Goal: Find specific page/section: Find specific page/section

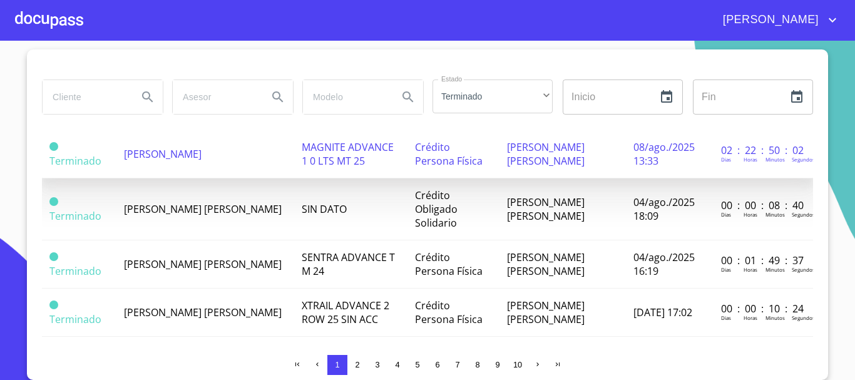
scroll to position [438, 0]
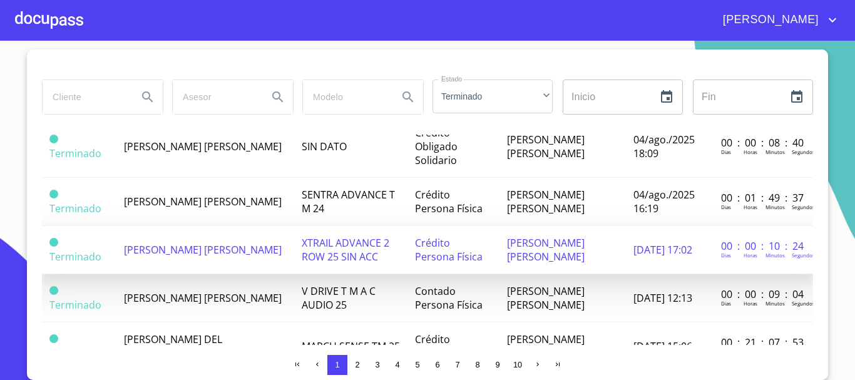
click at [230, 226] on td "[PERSON_NAME] [PERSON_NAME]" at bounding box center [205, 250] width 178 height 48
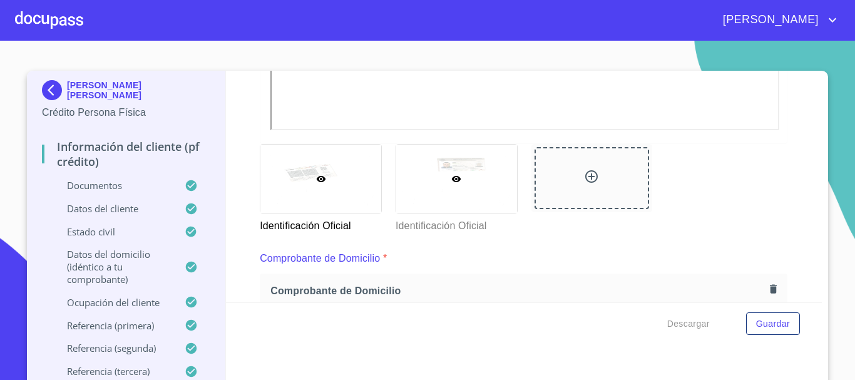
click at [467, 201] on div at bounding box center [456, 179] width 121 height 68
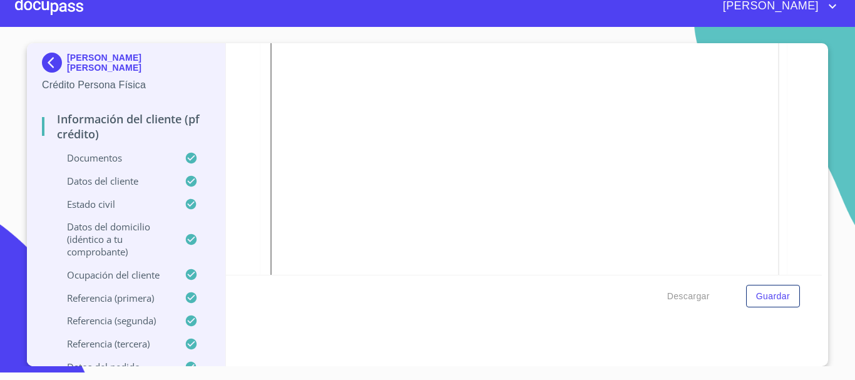
scroll to position [337, 0]
click at [42, 64] on img at bounding box center [54, 63] width 25 height 20
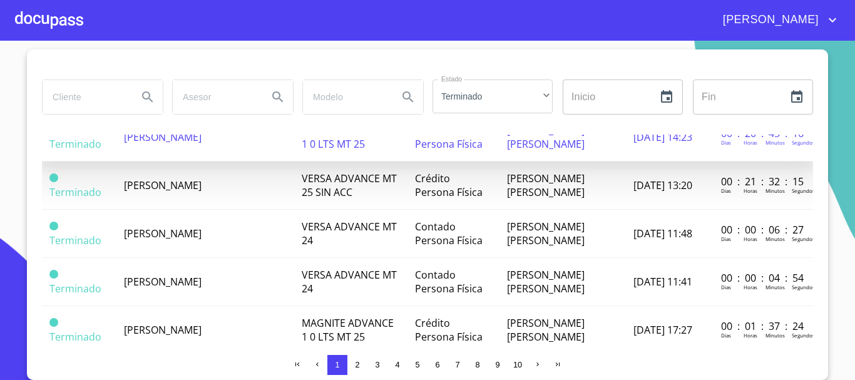
scroll to position [870, 0]
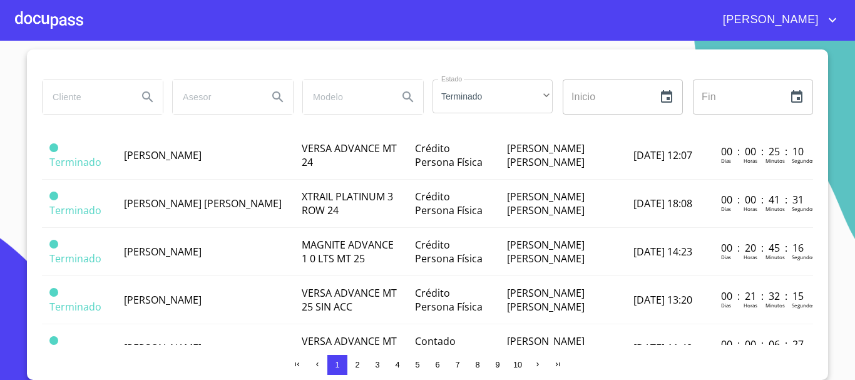
click at [376, 100] on input "search" at bounding box center [345, 97] width 85 height 34
click at [97, 90] on input "search" at bounding box center [85, 97] width 85 height 34
type input "[PERSON_NAME]"
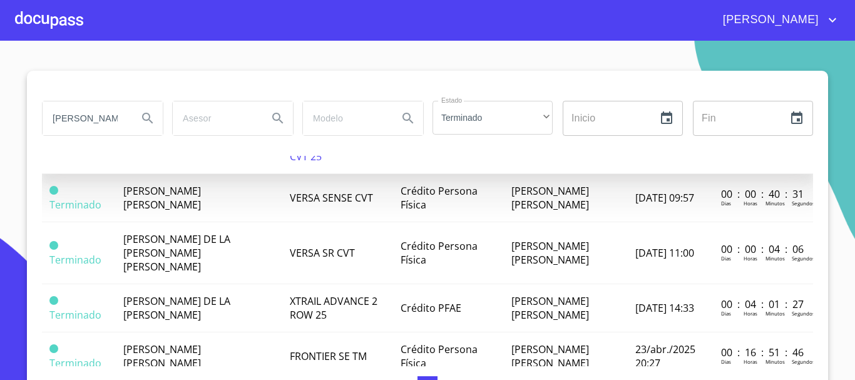
scroll to position [0, 0]
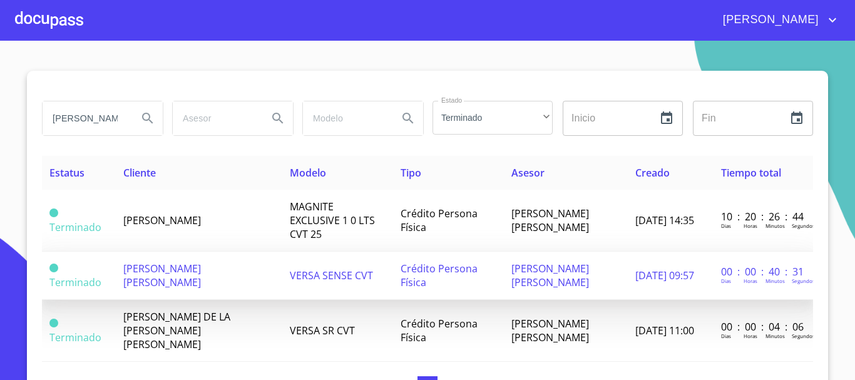
click at [324, 268] on span "VERSA SENSE CVT" at bounding box center [331, 275] width 83 height 14
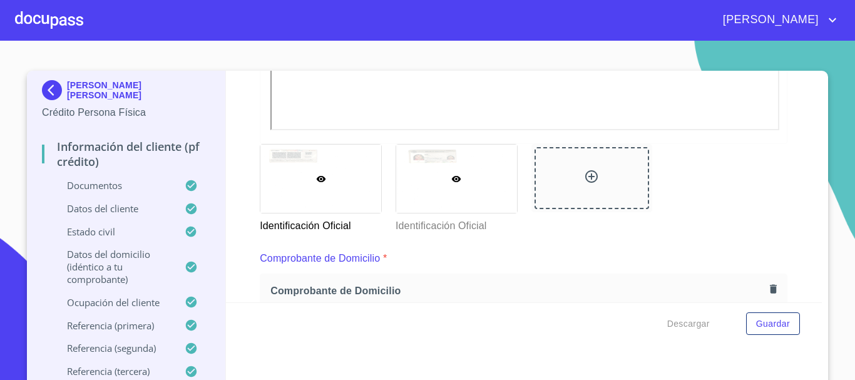
click at [412, 182] on div at bounding box center [456, 179] width 121 height 68
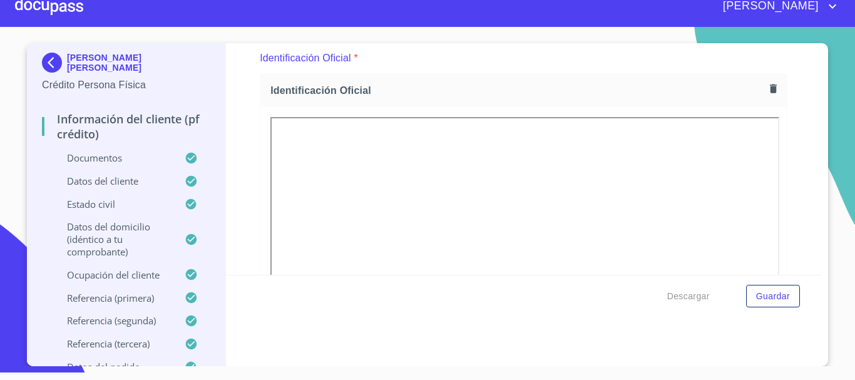
click at [33, 13] on div at bounding box center [49, 6] width 68 height 40
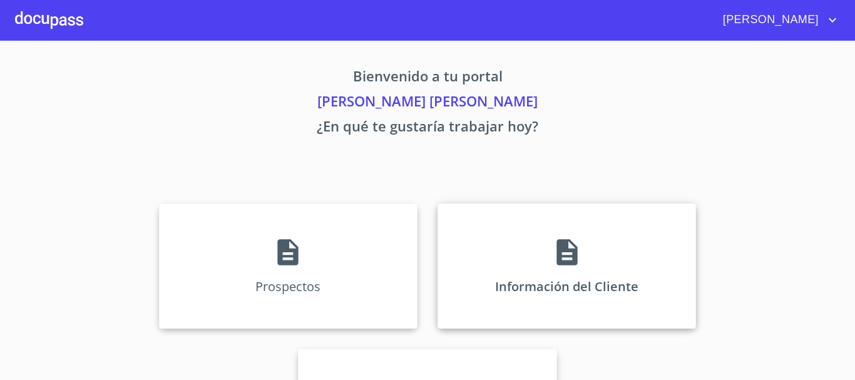
click at [563, 277] on div "Información del Cliente" at bounding box center [566, 265] width 258 height 125
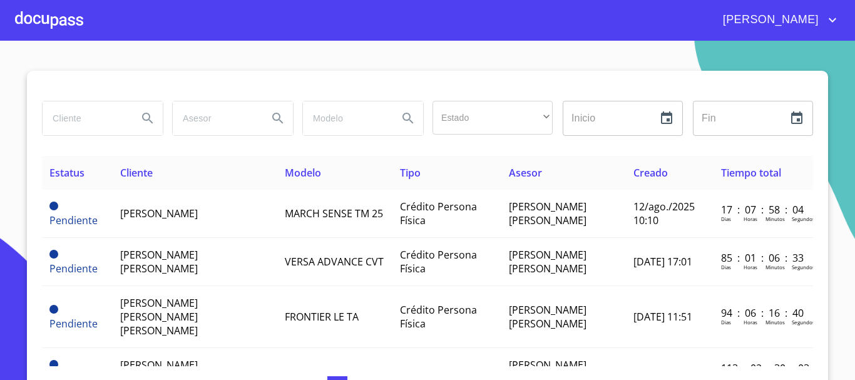
click at [66, 115] on input "search" at bounding box center [85, 118] width 85 height 34
type input "IMPORTACIONES"
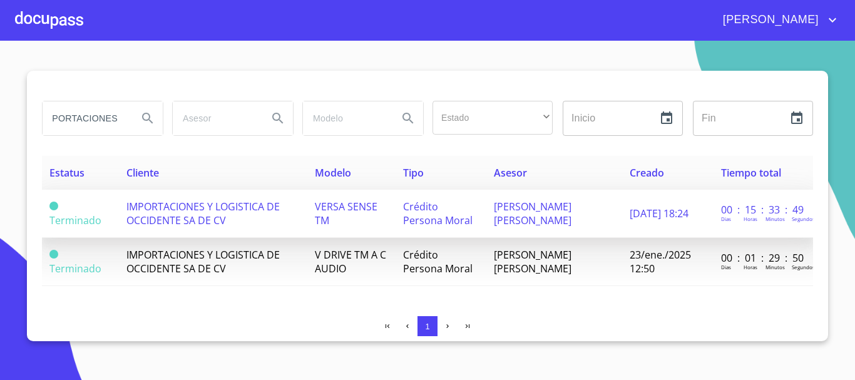
click at [276, 217] on td "IMPORTACIONES Y LOGISTICA DE OCCIDENTE SA DE CV" at bounding box center [213, 214] width 188 height 48
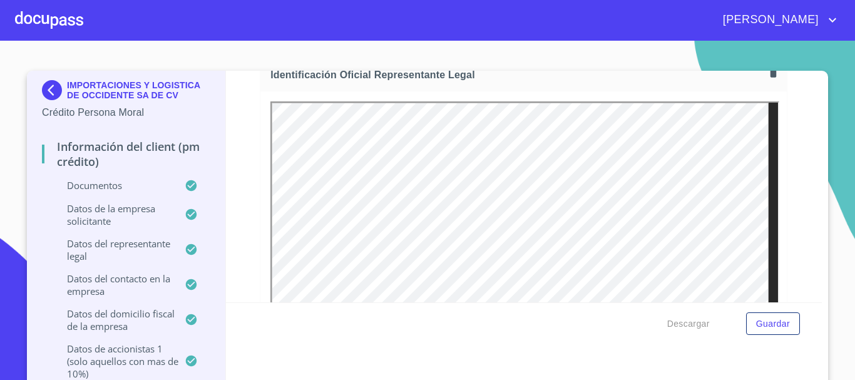
scroll to position [188, 0]
